Goal: Task Accomplishment & Management: Manage account settings

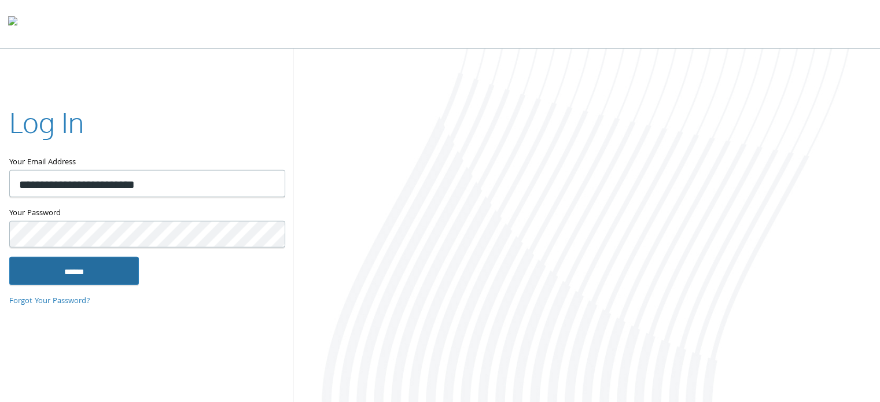
click at [79, 268] on input "******" at bounding box center [74, 271] width 130 height 28
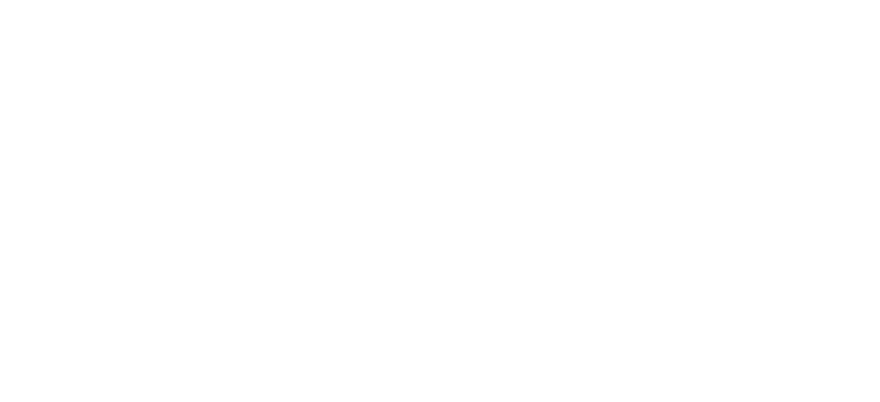
type input "**********"
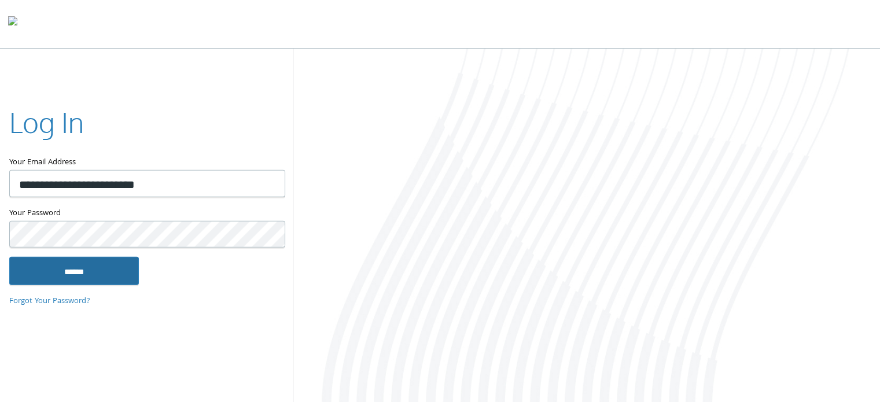
click at [74, 281] on input "******" at bounding box center [74, 271] width 130 height 28
